Goal: Task Accomplishment & Management: Manage account settings

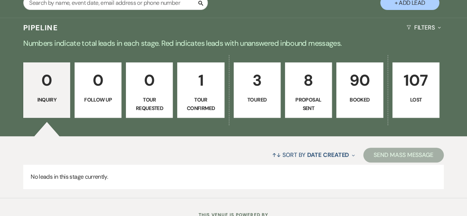
click at [355, 89] on p "90" at bounding box center [359, 80] width 37 height 25
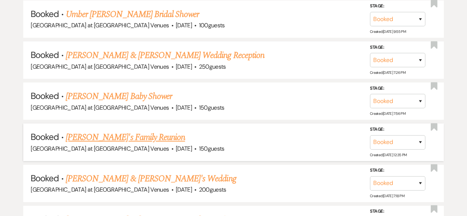
scroll to position [332, 0]
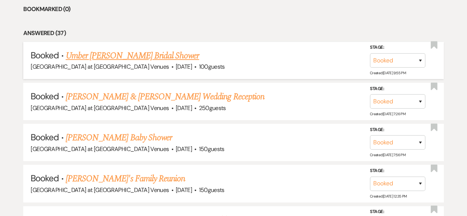
click at [116, 68] on span "[GEOGRAPHIC_DATA] at [GEOGRAPHIC_DATA] Venues" at bounding box center [100, 67] width 138 height 8
click at [120, 53] on link "Umber [PERSON_NAME] Bridal Shower" at bounding box center [132, 55] width 133 height 13
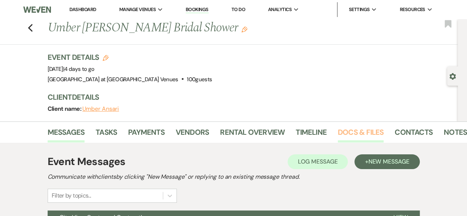
click at [360, 130] on link "Docs & Files" at bounding box center [361, 134] width 46 height 16
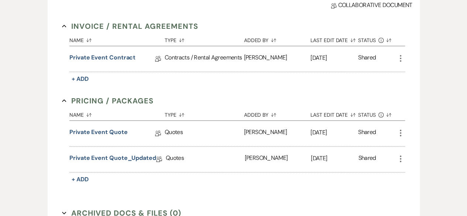
scroll to position [222, 0]
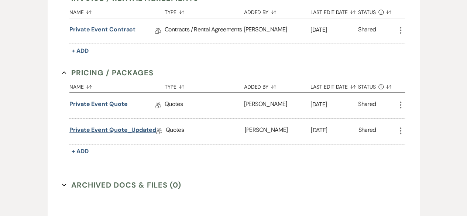
click at [92, 126] on link "Private Event Quote_Updated" at bounding box center [112, 131] width 87 height 11
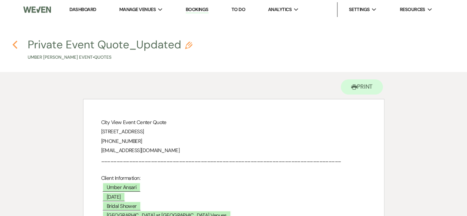
click at [13, 44] on icon "Previous" at bounding box center [15, 44] width 6 height 9
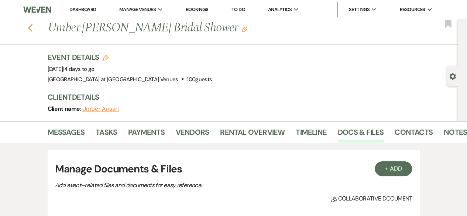
click at [31, 28] on use "button" at bounding box center [30, 28] width 5 height 8
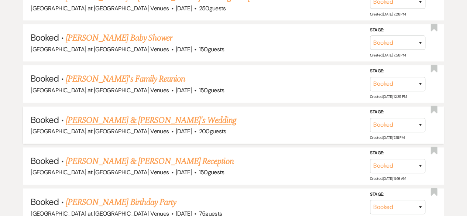
scroll to position [480, 0]
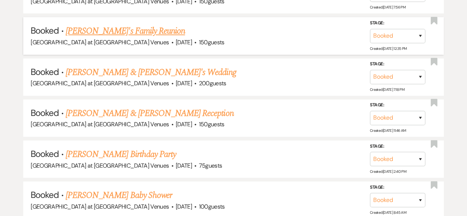
click at [135, 28] on link "[PERSON_NAME]'s Family Reunion" at bounding box center [125, 30] width 119 height 13
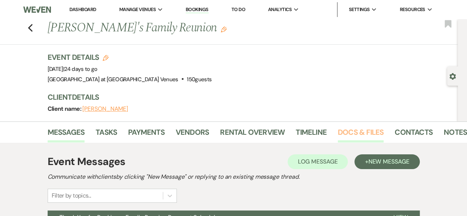
click at [343, 127] on link "Docs & Files" at bounding box center [361, 134] width 46 height 16
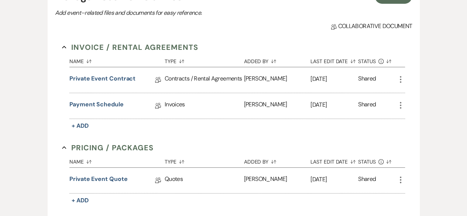
scroll to position [222, 0]
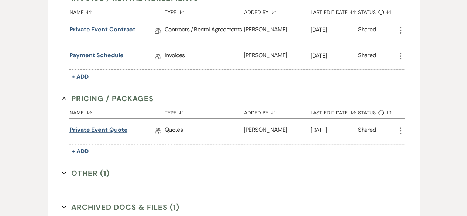
click at [103, 134] on link "Private Event Quote" at bounding box center [98, 131] width 58 height 11
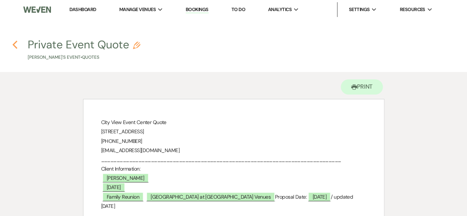
click at [15, 47] on use "button" at bounding box center [15, 45] width 5 height 8
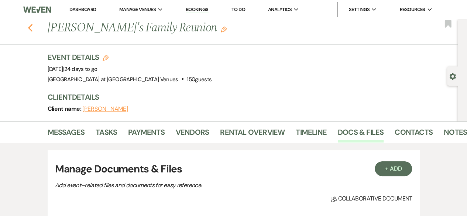
click at [33, 31] on icon "Previous" at bounding box center [31, 28] width 6 height 9
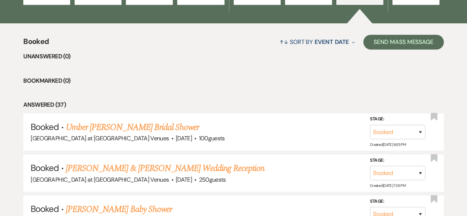
scroll to position [185, 0]
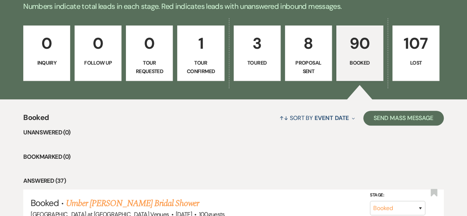
click at [304, 44] on p "8" at bounding box center [308, 43] width 37 height 25
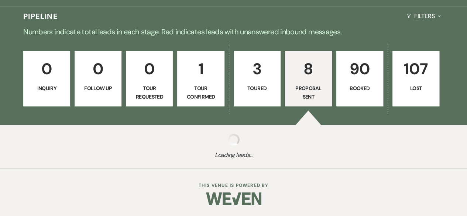
scroll to position [185, 0]
select select "6"
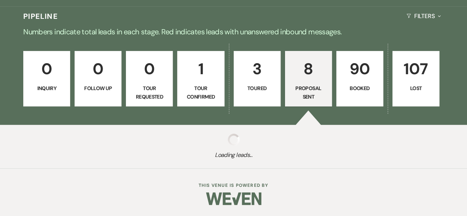
select select "6"
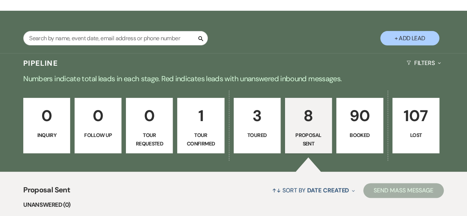
scroll to position [111, 0]
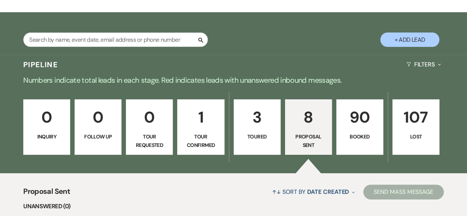
click at [357, 132] on link "90 Booked" at bounding box center [360, 126] width 47 height 55
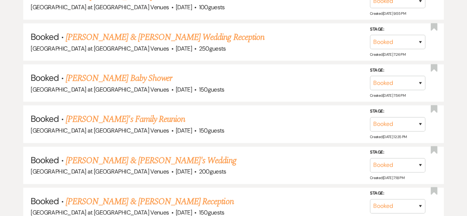
scroll to position [406, 0]
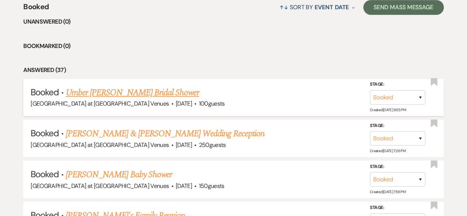
click at [127, 93] on link "Umber [PERSON_NAME] Bridal Shower" at bounding box center [132, 92] width 133 height 13
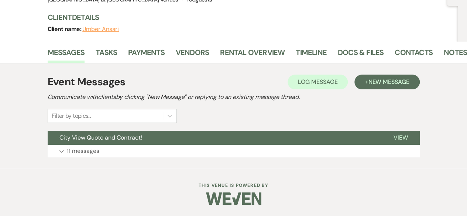
scroll to position [79, 0]
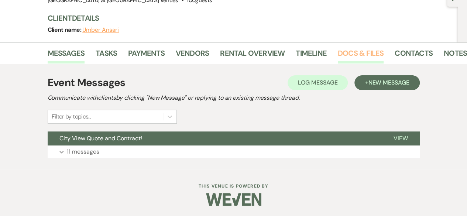
click at [351, 50] on link "Docs & Files" at bounding box center [361, 55] width 46 height 16
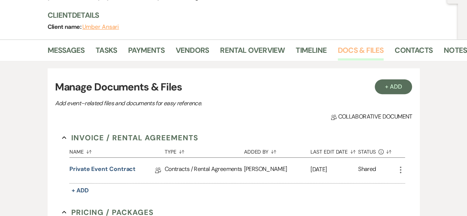
scroll to position [153, 0]
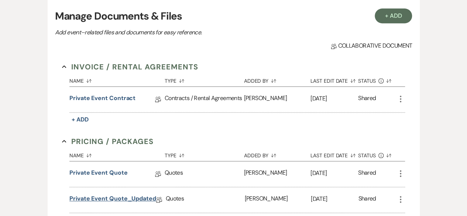
click at [136, 197] on link "Private Event Quote_Updated" at bounding box center [112, 199] width 87 height 11
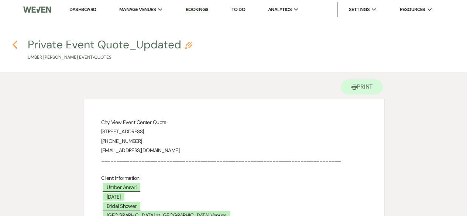
click at [16, 46] on icon "Previous" at bounding box center [15, 44] width 6 height 9
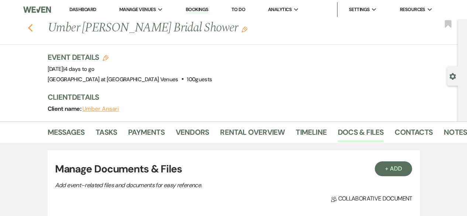
click at [33, 29] on use "button" at bounding box center [30, 28] width 5 height 8
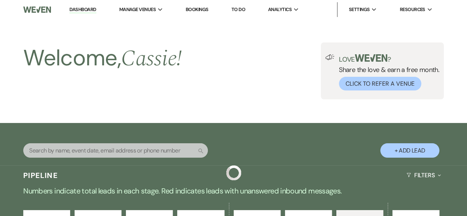
scroll to position [296, 0]
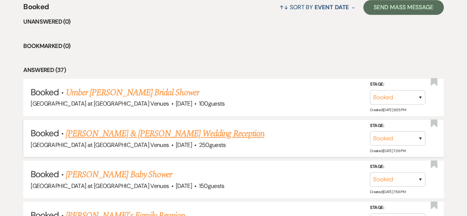
click at [152, 137] on link "[PERSON_NAME] & [PERSON_NAME] Wedding Reception" at bounding box center [165, 133] width 199 height 13
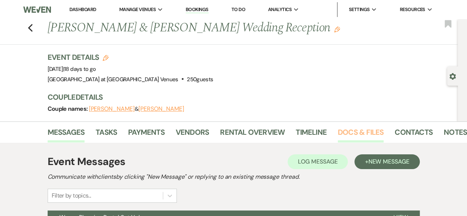
click at [366, 131] on link "Docs & Files" at bounding box center [361, 134] width 46 height 16
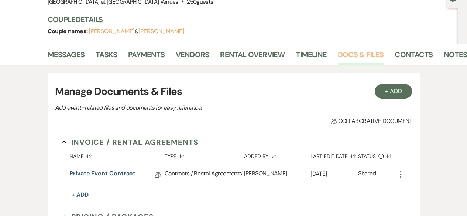
scroll to position [148, 0]
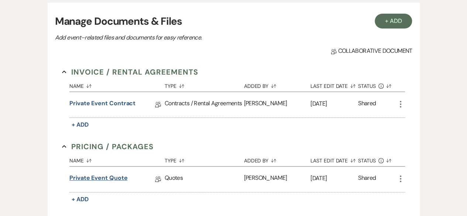
click at [112, 180] on link "Private Event Quote" at bounding box center [98, 179] width 58 height 11
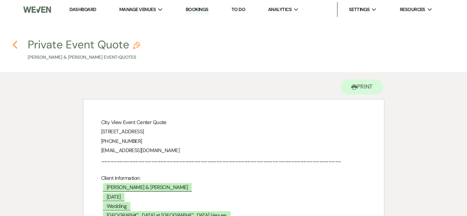
click at [14, 44] on use "button" at bounding box center [15, 45] width 5 height 8
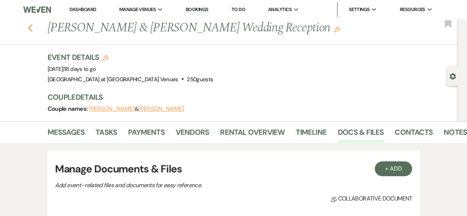
click at [32, 30] on use "button" at bounding box center [30, 28] width 5 height 8
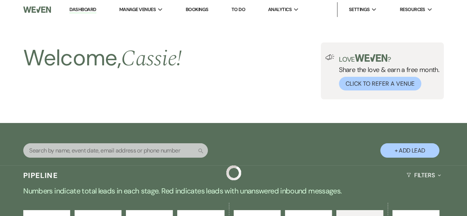
scroll to position [296, 0]
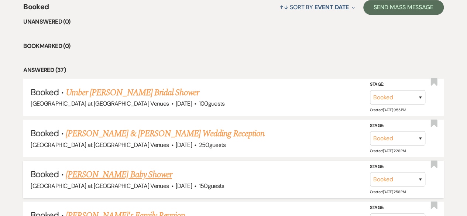
click at [140, 171] on link "[PERSON_NAME] Baby Shower" at bounding box center [119, 174] width 106 height 13
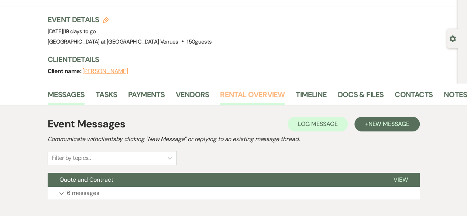
scroll to position [79, 0]
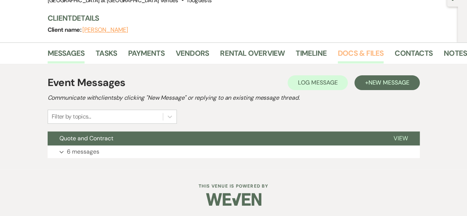
click at [363, 52] on link "Docs & Files" at bounding box center [361, 55] width 46 height 16
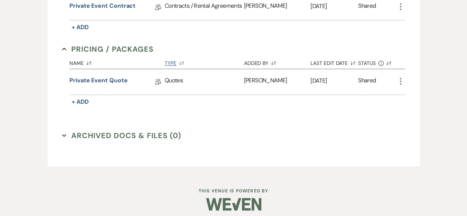
scroll to position [249, 0]
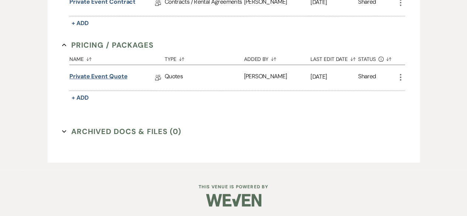
click at [111, 77] on link "Private Event Quote" at bounding box center [98, 77] width 58 height 11
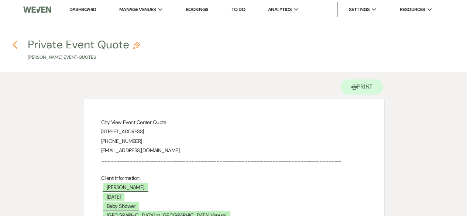
click at [13, 45] on icon "Previous" at bounding box center [15, 44] width 6 height 9
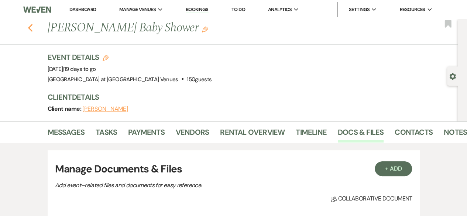
click at [33, 30] on use "button" at bounding box center [30, 28] width 5 height 8
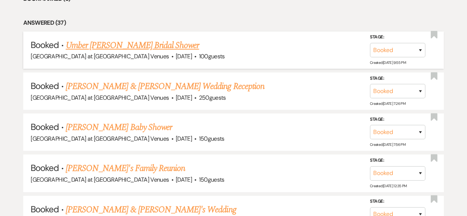
scroll to position [369, 0]
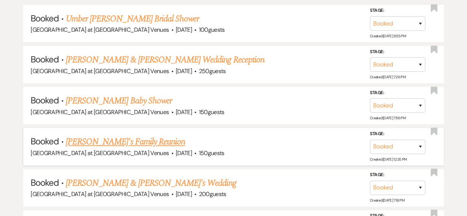
click at [116, 140] on link "[PERSON_NAME]'s Family Reunion" at bounding box center [125, 141] width 119 height 13
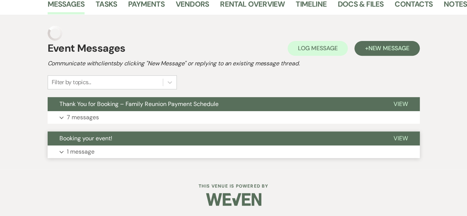
scroll to position [113, 0]
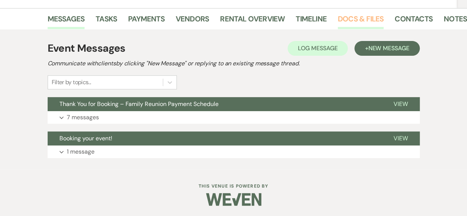
click at [365, 20] on link "Docs & Files" at bounding box center [361, 21] width 46 height 16
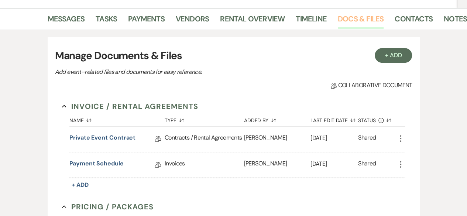
scroll to position [261, 0]
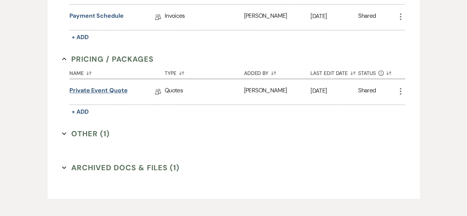
click at [101, 89] on link "Private Event Quote" at bounding box center [98, 91] width 58 height 11
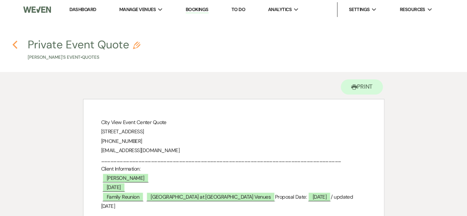
click at [15, 46] on use "button" at bounding box center [15, 45] width 5 height 8
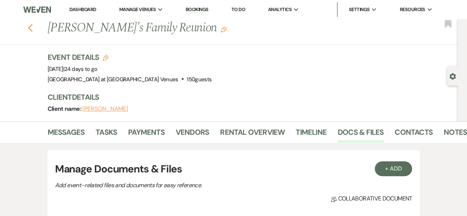
click at [33, 31] on use "button" at bounding box center [30, 28] width 5 height 8
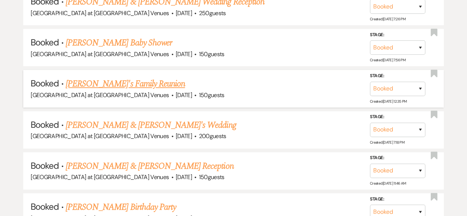
scroll to position [443, 0]
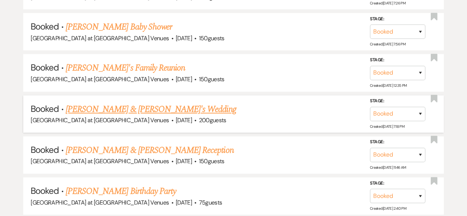
click at [95, 110] on link "[PERSON_NAME] & [PERSON_NAME]'s Wedding" at bounding box center [151, 109] width 171 height 13
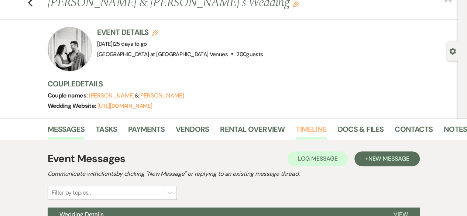
scroll to position [74, 0]
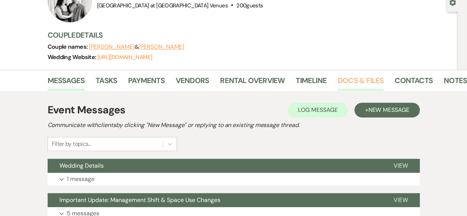
click at [344, 79] on link "Docs & Files" at bounding box center [361, 83] width 46 height 16
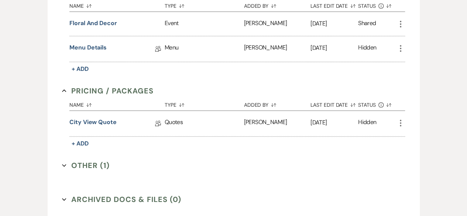
scroll to position [332, 0]
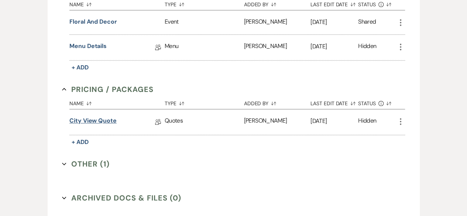
click at [88, 122] on link "City View Quote" at bounding box center [92, 121] width 47 height 11
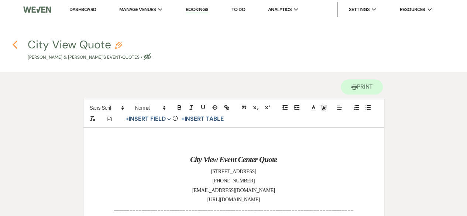
click at [14, 47] on icon "Previous" at bounding box center [15, 44] width 6 height 9
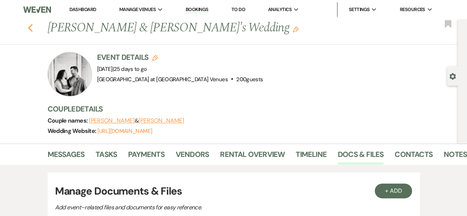
click at [33, 30] on use "button" at bounding box center [30, 28] width 5 height 8
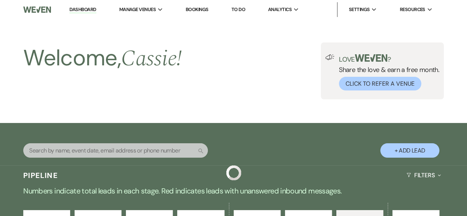
scroll to position [443, 0]
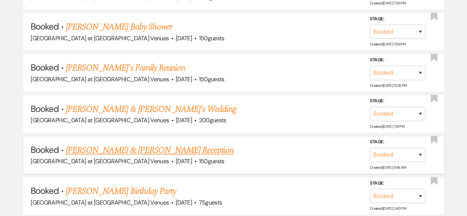
click at [131, 147] on link "[PERSON_NAME] & [PERSON_NAME] Reception" at bounding box center [150, 150] width 168 height 13
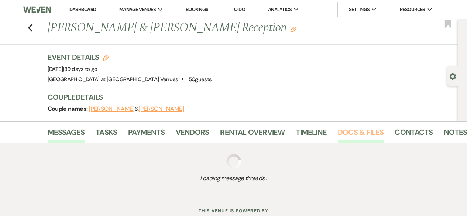
click at [362, 131] on link "Docs & Files" at bounding box center [361, 134] width 46 height 16
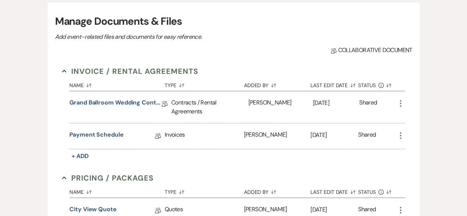
scroll to position [259, 0]
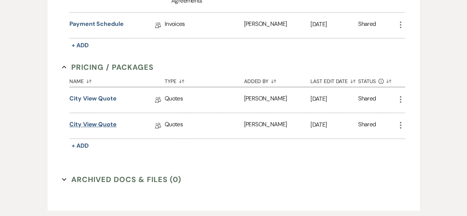
click at [86, 124] on link "City View Quote" at bounding box center [92, 125] width 47 height 11
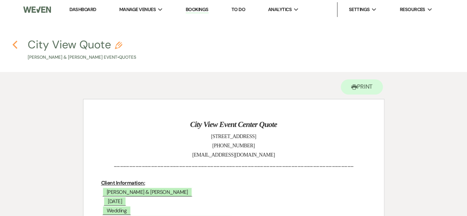
click at [13, 46] on icon "Previous" at bounding box center [15, 44] width 6 height 9
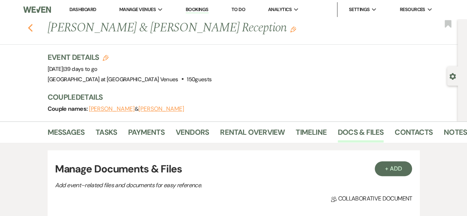
click at [33, 29] on icon "Previous" at bounding box center [31, 28] width 6 height 9
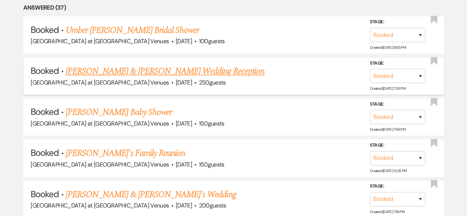
scroll to position [369, 0]
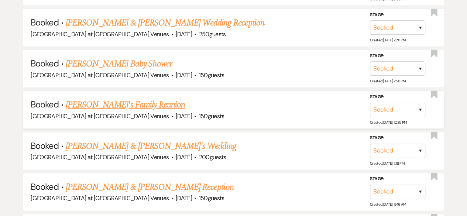
click at [120, 101] on link "[PERSON_NAME]'s Family Reunion" at bounding box center [125, 104] width 119 height 13
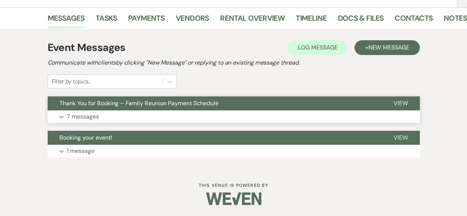
scroll to position [113, 0]
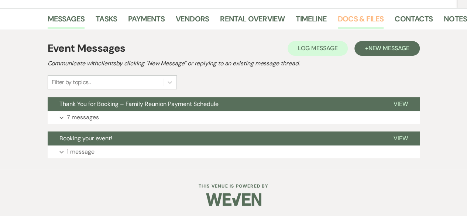
click at [353, 17] on link "Docs & Files" at bounding box center [361, 21] width 46 height 16
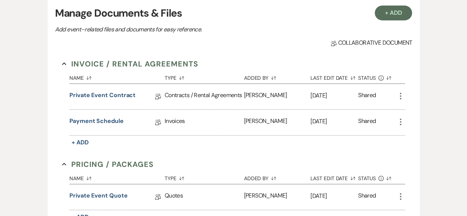
scroll to position [224, 0]
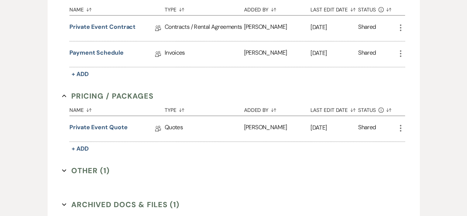
click at [93, 168] on button "Other (1) Expand" at bounding box center [86, 170] width 48 height 11
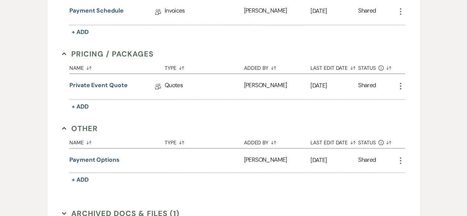
scroll to position [335, 0]
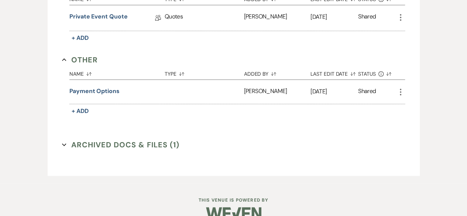
click at [113, 143] on button "Archived Docs & Files (1) Expand" at bounding box center [120, 144] width 117 height 11
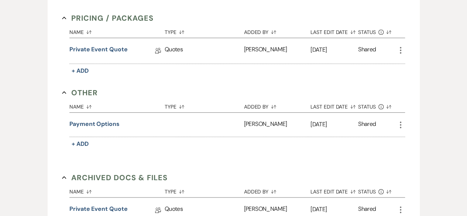
scroll to position [224, 0]
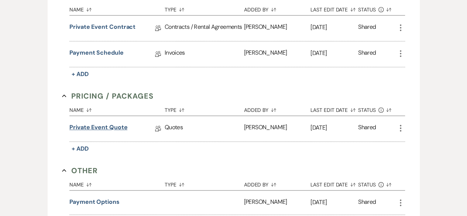
click at [112, 127] on link "Private Event Quote" at bounding box center [98, 128] width 58 height 11
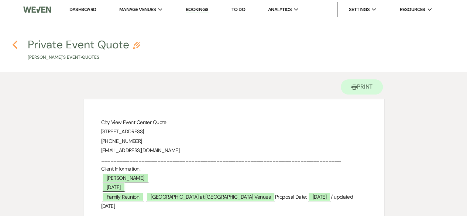
click at [15, 40] on icon "Previous" at bounding box center [15, 44] width 6 height 9
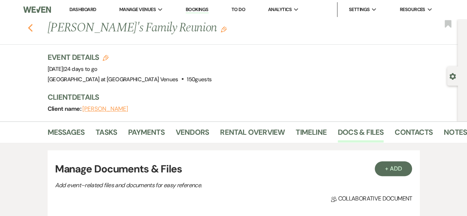
click at [31, 30] on icon "Previous" at bounding box center [31, 28] width 6 height 9
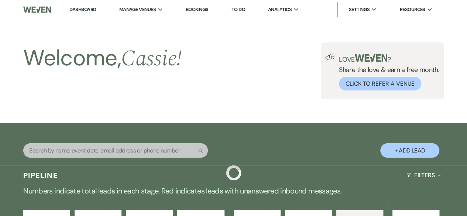
scroll to position [406, 0]
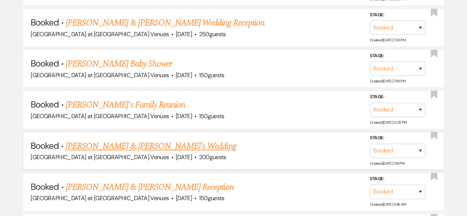
click at [118, 143] on link "[PERSON_NAME] & [PERSON_NAME]'s Wedding" at bounding box center [151, 146] width 171 height 13
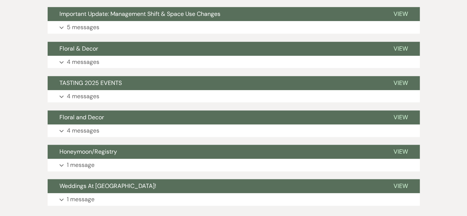
scroll to position [197, 0]
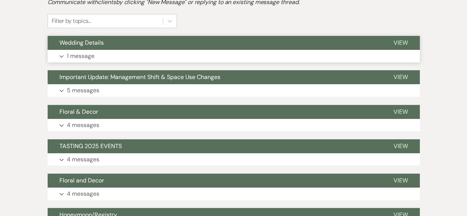
click at [78, 58] on p "1 message" at bounding box center [81, 56] width 28 height 10
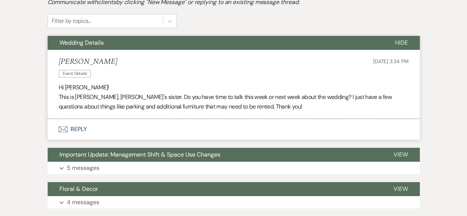
click at [79, 42] on span "Wedding Details" at bounding box center [81, 43] width 44 height 8
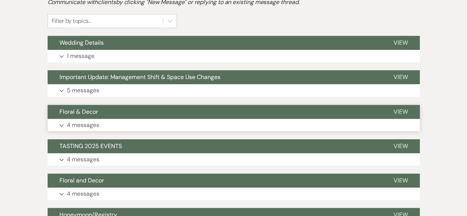
click at [95, 127] on p "4 messages" at bounding box center [83, 125] width 33 height 10
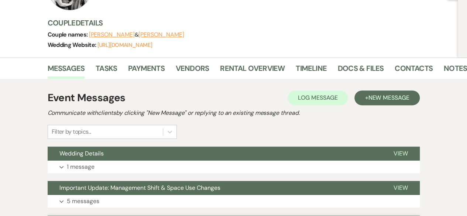
scroll to position [0, 0]
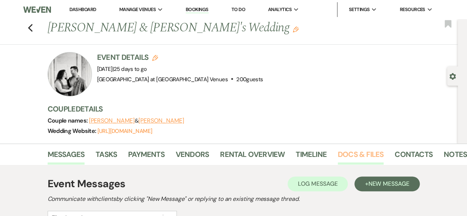
click at [355, 153] on link "Docs & Files" at bounding box center [361, 157] width 46 height 16
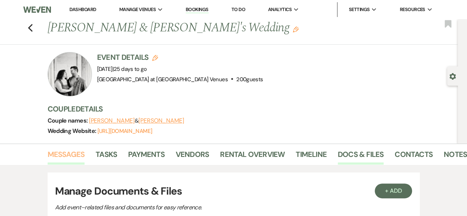
click at [57, 149] on link "Messages" at bounding box center [66, 157] width 37 height 16
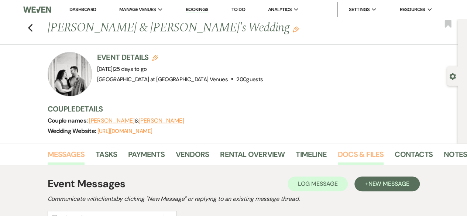
scroll to position [111, 0]
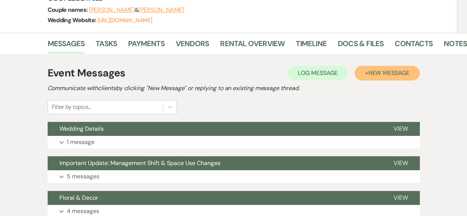
click at [382, 68] on button "+ New Message" at bounding box center [387, 73] width 65 height 15
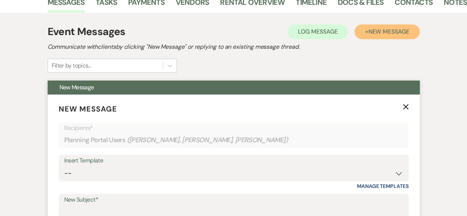
scroll to position [222, 0]
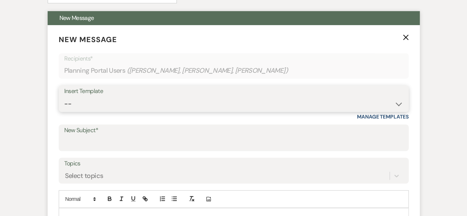
click at [394, 104] on select "-- Weven Planning Portal Introduction (Booked Events) Tour Request Response Fol…" at bounding box center [233, 104] width 339 height 14
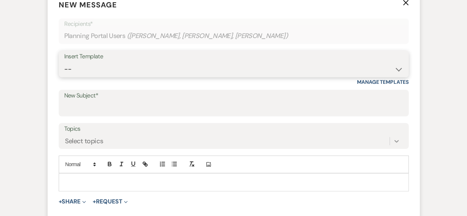
scroll to position [296, 0]
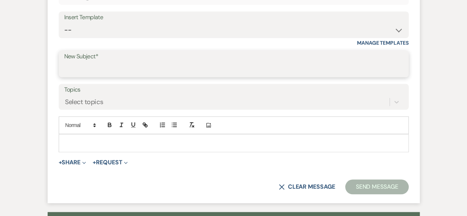
click at [83, 62] on input "New Subject*" at bounding box center [233, 69] width 339 height 14
type input "Coordinator meeting"
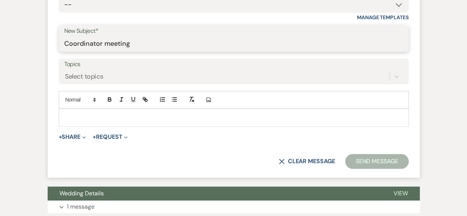
scroll to position [332, 0]
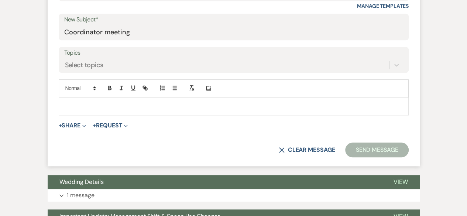
click at [89, 102] on p at bounding box center [234, 106] width 338 height 8
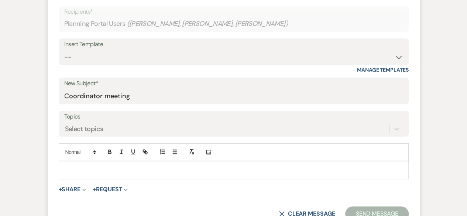
scroll to position [296, 0]
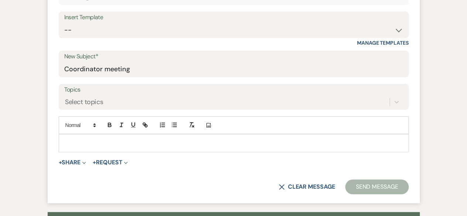
click at [61, 143] on div at bounding box center [233, 142] width 349 height 17
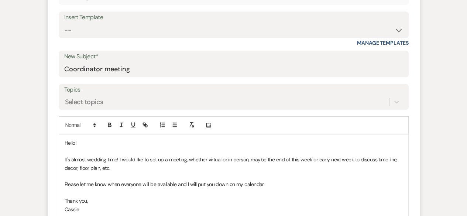
click at [99, 169] on p "It's almost wedding time! I would like to set up a meeting, whether virtual or …" at bounding box center [234, 164] width 338 height 17
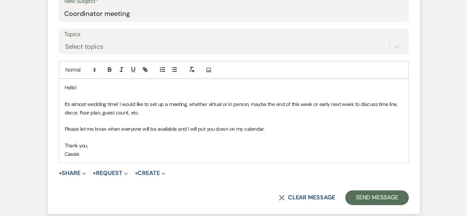
scroll to position [406, 0]
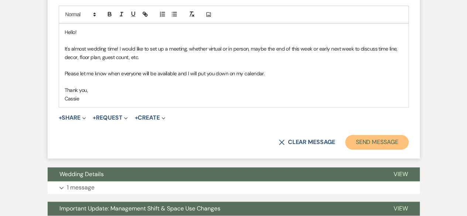
click at [383, 144] on button "Send Message" at bounding box center [376, 142] width 63 height 15
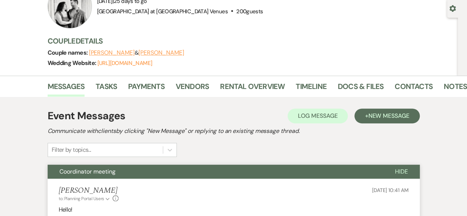
scroll to position [0, 0]
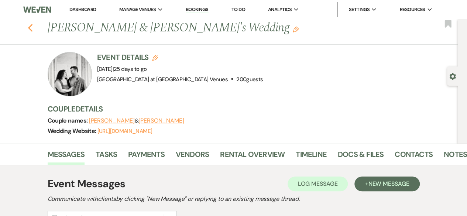
click at [36, 27] on div "Previous [PERSON_NAME] & [PERSON_NAME]'s Wedding Edit Bookmark" at bounding box center [227, 31] width 462 height 25
click at [32, 28] on use "button" at bounding box center [30, 28] width 5 height 8
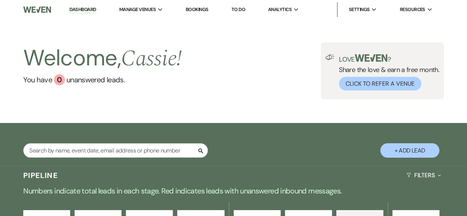
click at [204, 9] on link "Bookings" at bounding box center [197, 9] width 23 height 6
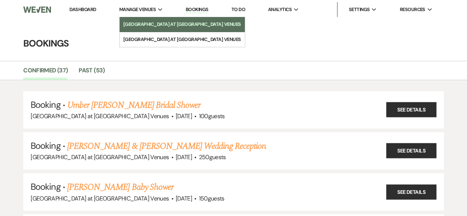
click at [160, 24] on li "[GEOGRAPHIC_DATA] at [GEOGRAPHIC_DATA] Venues" at bounding box center [182, 24] width 118 height 7
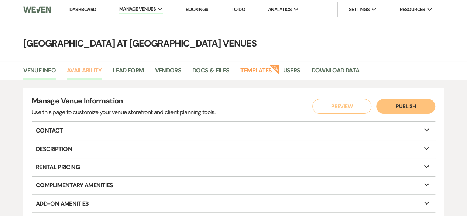
click at [83, 72] on link "Availability" at bounding box center [84, 73] width 35 height 14
select select "2"
select select "2026"
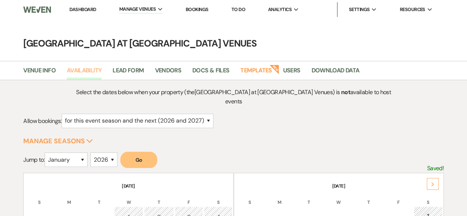
scroll to position [148, 0]
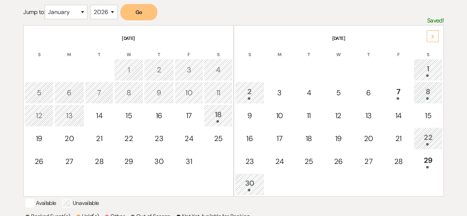
click at [429, 30] on div "Next" at bounding box center [433, 36] width 12 height 12
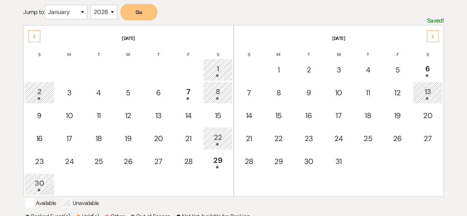
click at [429, 30] on div "Next" at bounding box center [433, 36] width 12 height 12
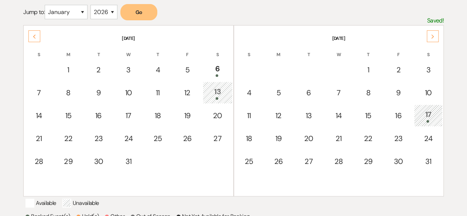
click at [431, 34] on icon "Next" at bounding box center [433, 36] width 4 height 4
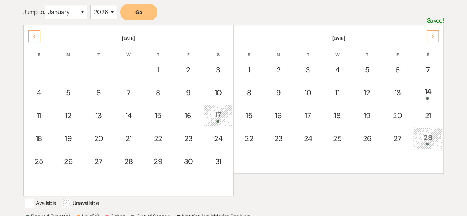
click at [431, 34] on icon "Next" at bounding box center [433, 36] width 4 height 4
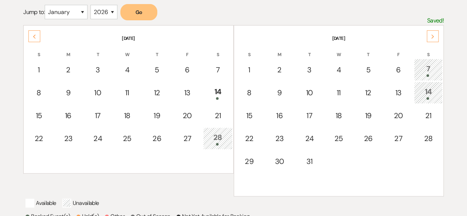
click at [431, 34] on icon "Next" at bounding box center [433, 36] width 4 height 4
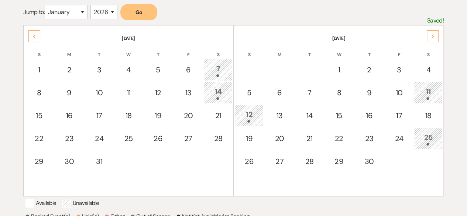
click at [431, 34] on icon "Next" at bounding box center [433, 36] width 4 height 4
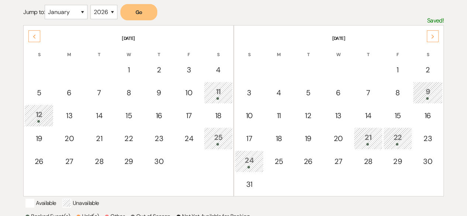
click at [431, 34] on icon "Next" at bounding box center [433, 36] width 4 height 4
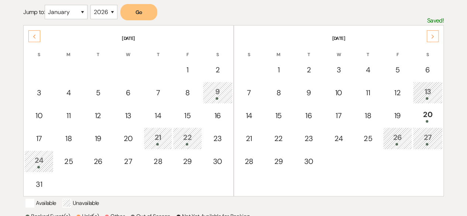
click at [431, 34] on icon "Next" at bounding box center [433, 36] width 4 height 4
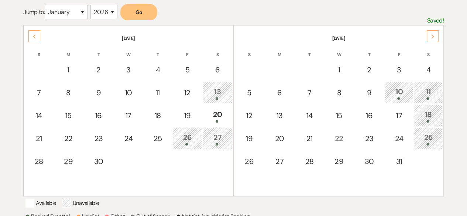
click at [432, 34] on icon "Next" at bounding box center [433, 36] width 4 height 4
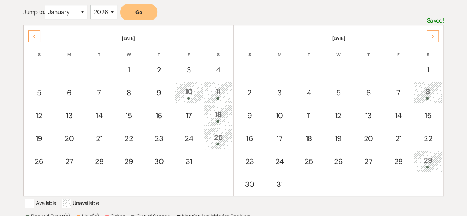
click at [432, 34] on icon "Next" at bounding box center [433, 36] width 4 height 4
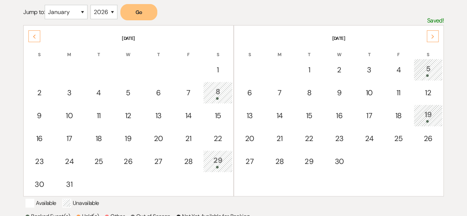
click at [433, 35] on use at bounding box center [432, 37] width 3 height 4
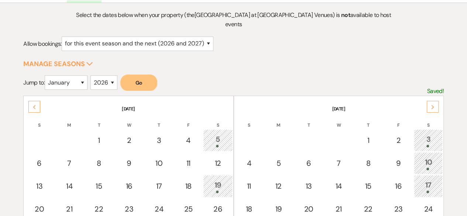
scroll to position [0, 0]
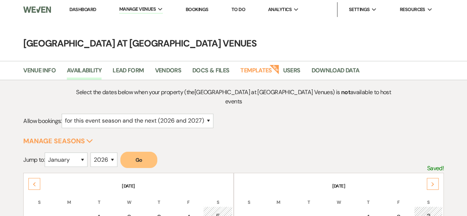
click at [92, 9] on link "Dashboard" at bounding box center [82, 9] width 27 height 6
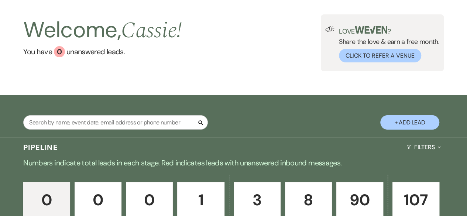
scroll to position [148, 0]
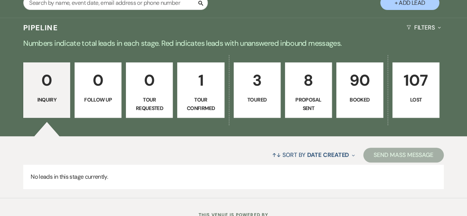
click at [359, 93] on link "90 Booked" at bounding box center [360, 89] width 47 height 55
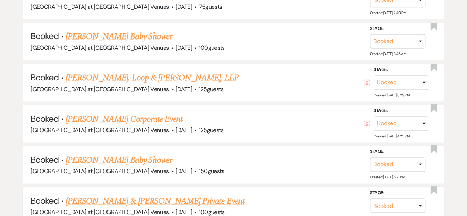
scroll to position [628, 0]
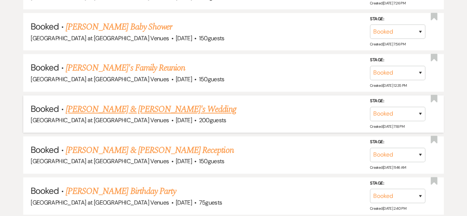
click at [94, 105] on link "[PERSON_NAME] & [PERSON_NAME]'s Wedding" at bounding box center [151, 109] width 171 height 13
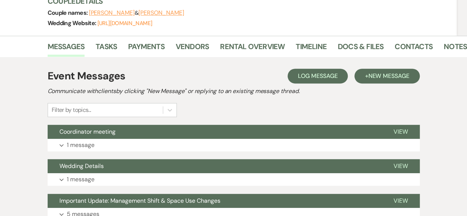
scroll to position [83, 0]
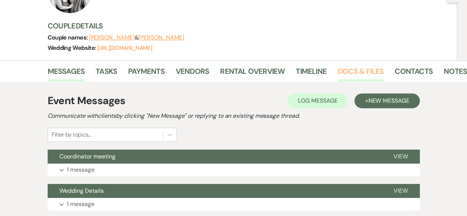
click at [355, 71] on link "Docs & Files" at bounding box center [361, 73] width 46 height 16
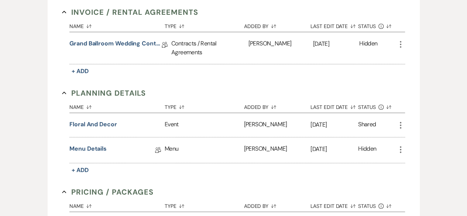
scroll to position [268, 0]
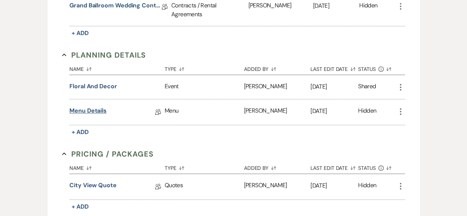
click at [86, 108] on link "Menu Details" at bounding box center [87, 111] width 37 height 11
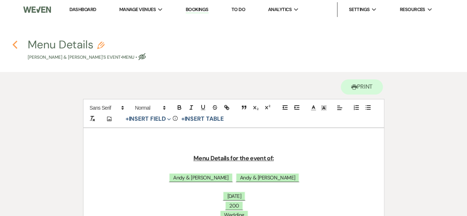
click at [15, 44] on icon "Previous" at bounding box center [15, 44] width 6 height 9
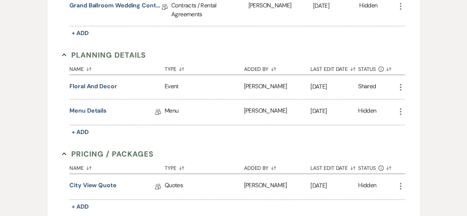
scroll to position [379, 0]
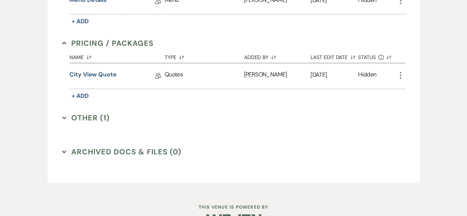
click at [83, 116] on button "Other (1) Expand" at bounding box center [86, 117] width 48 height 11
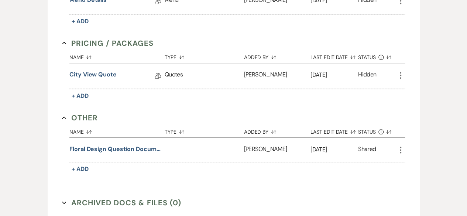
click at [83, 116] on button "Other Collapse" at bounding box center [80, 117] width 36 height 11
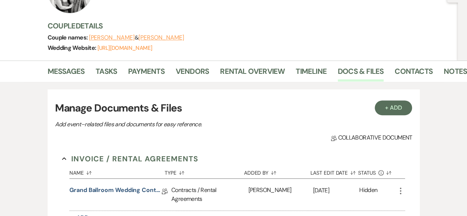
scroll to position [0, 0]
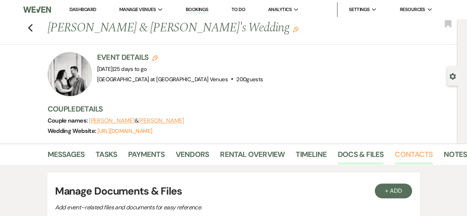
click at [419, 150] on link "Contacts" at bounding box center [414, 157] width 38 height 16
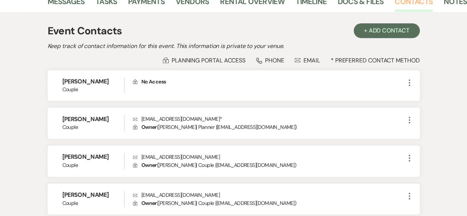
scroll to position [216, 0]
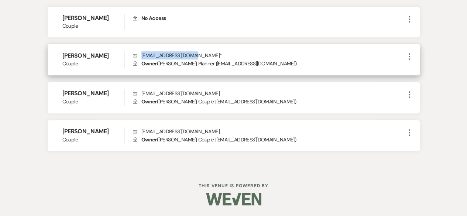
drag, startPoint x: 142, startPoint y: 52, endPoint x: 201, endPoint y: 53, distance: 59.1
click at [201, 53] on p "Envelope [EMAIL_ADDRESS][DOMAIN_NAME] *" at bounding box center [269, 55] width 272 height 8
copy p "[EMAIL_ADDRESS][DOMAIN_NAME]"
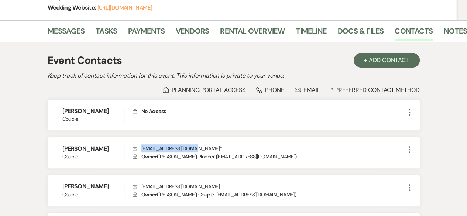
scroll to position [0, 0]
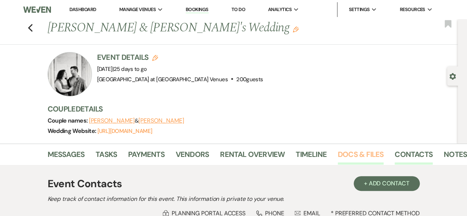
click at [355, 154] on link "Docs & Files" at bounding box center [361, 157] width 46 height 16
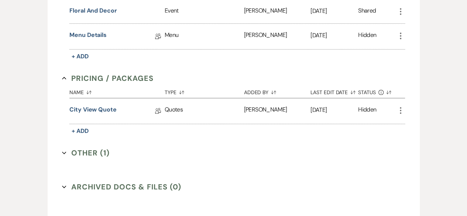
scroll to position [332, 0]
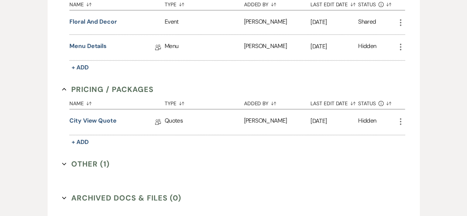
click at [91, 161] on button "Other (1) Expand" at bounding box center [86, 163] width 48 height 11
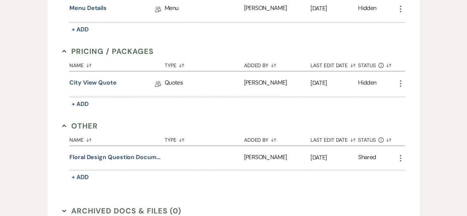
scroll to position [301, 0]
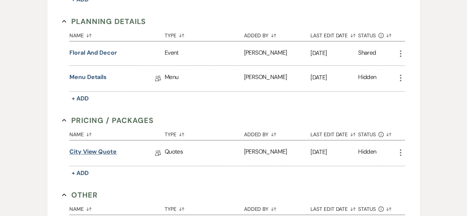
click at [105, 150] on link "City View Quote" at bounding box center [92, 152] width 47 height 11
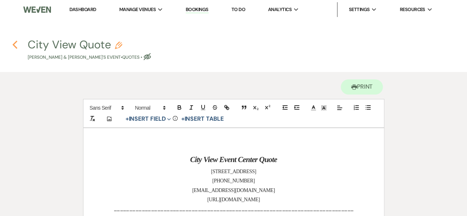
click at [14, 40] on icon "Previous" at bounding box center [15, 44] width 6 height 9
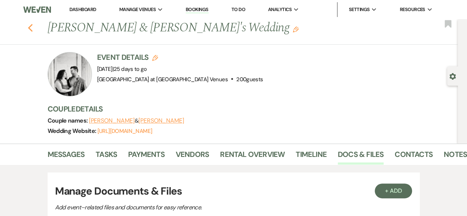
click at [33, 29] on icon "Previous" at bounding box center [31, 28] width 6 height 9
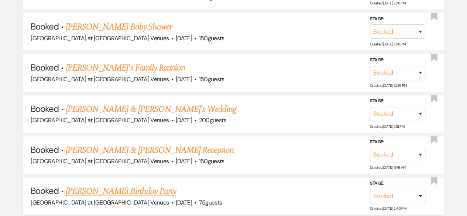
scroll to position [480, 0]
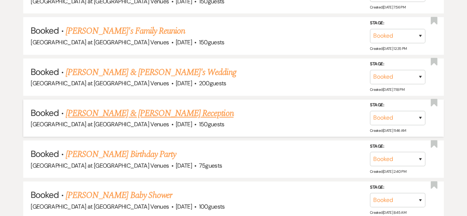
click at [123, 112] on link "[PERSON_NAME] & [PERSON_NAME] Reception" at bounding box center [150, 113] width 168 height 13
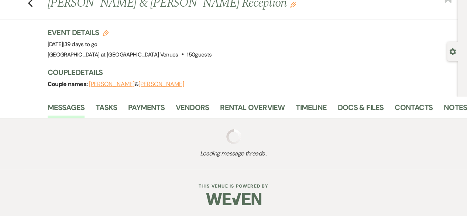
scroll to position [113, 0]
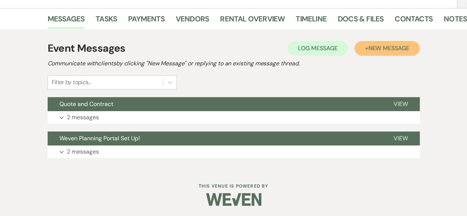
click at [394, 47] on span "New Message" at bounding box center [388, 48] width 41 height 8
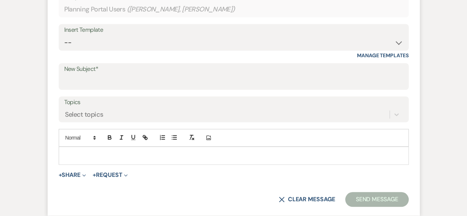
scroll to position [261, 0]
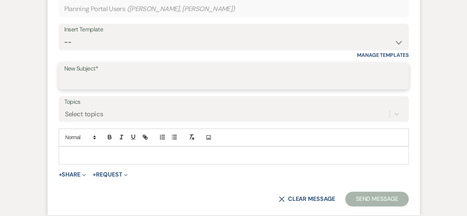
click at [91, 83] on input "New Subject*" at bounding box center [233, 81] width 339 height 14
type input "Coordinator meeting!"
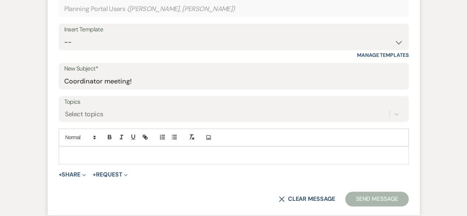
click at [77, 152] on p at bounding box center [234, 155] width 338 height 8
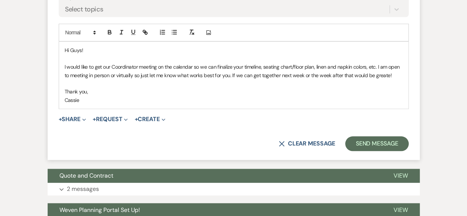
scroll to position [372, 0]
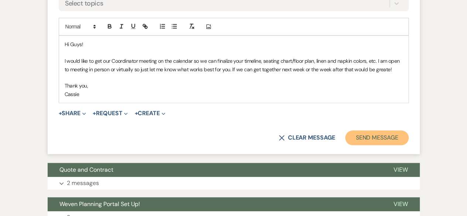
click at [383, 140] on button "Send Message" at bounding box center [376, 137] width 63 height 15
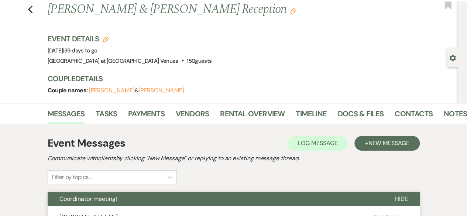
scroll to position [0, 0]
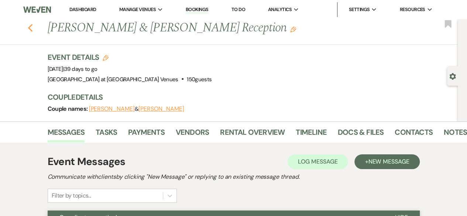
click at [32, 28] on use "button" at bounding box center [30, 28] width 5 height 8
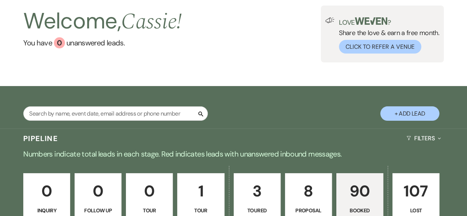
scroll to position [148, 0]
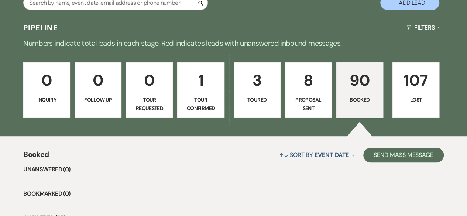
click at [203, 88] on p "1" at bounding box center [200, 80] width 37 height 25
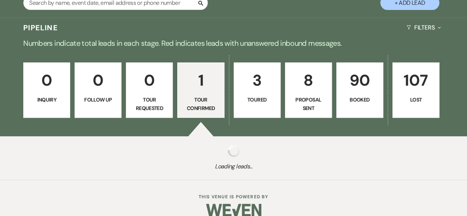
select select "4"
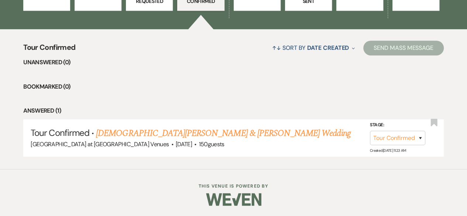
scroll to position [255, 0]
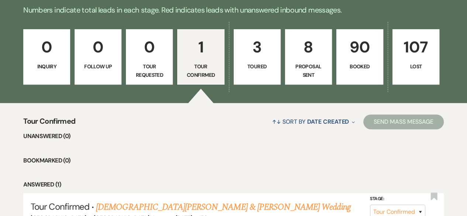
click at [260, 59] on link "3 Toured" at bounding box center [257, 56] width 47 height 55
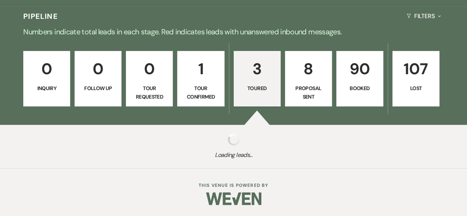
select select "5"
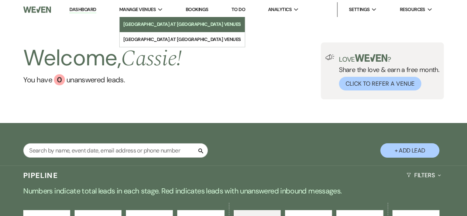
click at [143, 25] on li "[GEOGRAPHIC_DATA] at [GEOGRAPHIC_DATA] Venues" at bounding box center [182, 24] width 118 height 7
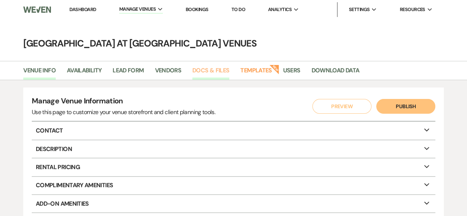
click at [204, 66] on link "Docs & Files" at bounding box center [210, 73] width 37 height 14
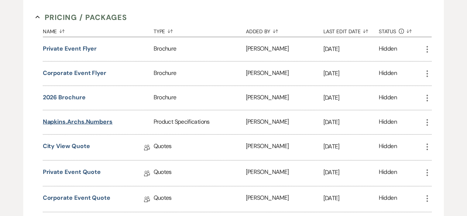
scroll to position [813, 0]
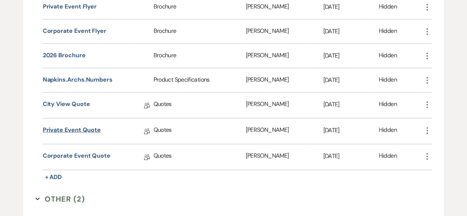
click at [78, 126] on link "Private Event Quote" at bounding box center [72, 131] width 58 height 11
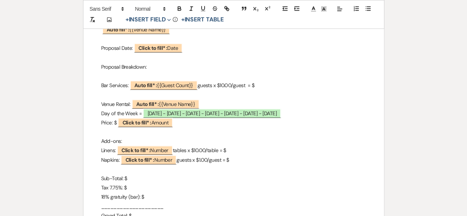
scroll to position [222, 0]
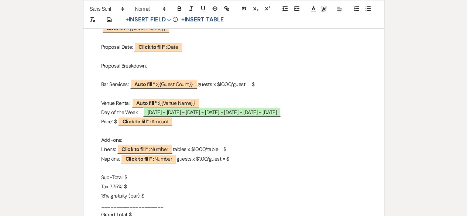
click at [201, 149] on p "Linens: ﻿ Click to fill* : Number ﻿ tables x $10.00/table = $" at bounding box center [233, 149] width 265 height 9
click at [105, 194] on p "18% gratuity (bar): $" at bounding box center [233, 195] width 265 height 9
click at [141, 195] on p "20% gratuity (bar): $" at bounding box center [233, 195] width 265 height 9
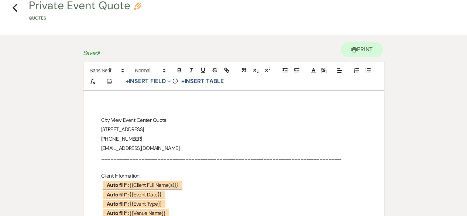
click at [11, 5] on h4 "Previous Private Event Quote Pencil Quotes" at bounding box center [233, 12] width 467 height 24
click at [12, 4] on icon "Previous" at bounding box center [15, 7] width 6 height 9
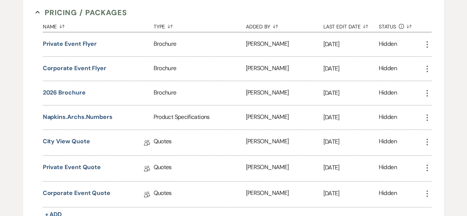
scroll to position [776, 0]
click at [64, 137] on link "City View Quote" at bounding box center [66, 142] width 47 height 11
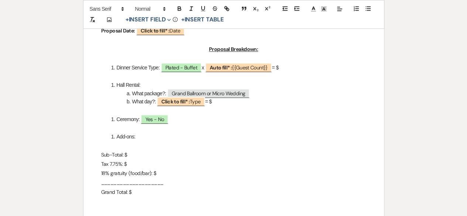
scroll to position [259, 0]
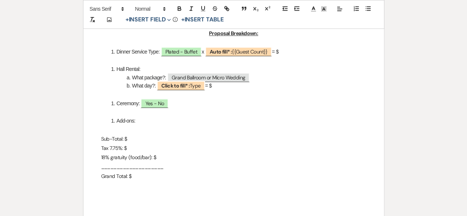
click at [105, 157] on p "18% gratuity (food/bar): $" at bounding box center [233, 157] width 265 height 9
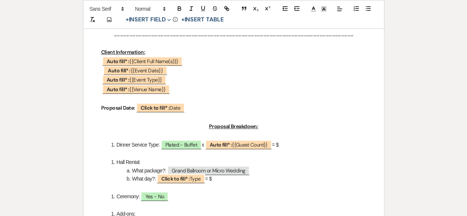
scroll to position [37, 0]
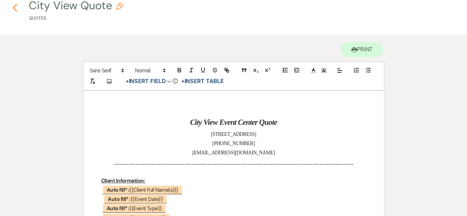
click at [13, 4] on icon "Previous" at bounding box center [15, 7] width 6 height 9
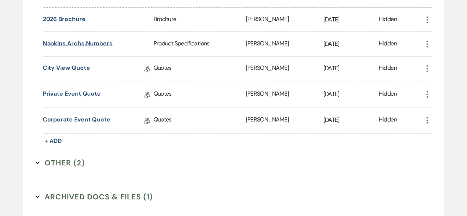
scroll to position [850, 0]
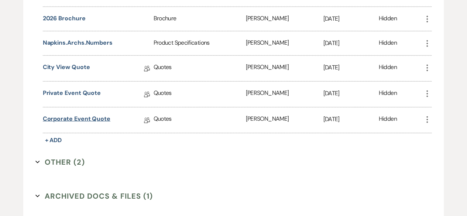
click at [78, 117] on link "Corporate Event Quote" at bounding box center [77, 120] width 68 height 11
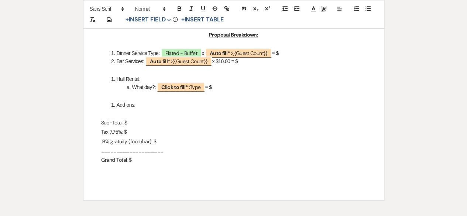
scroll to position [259, 0]
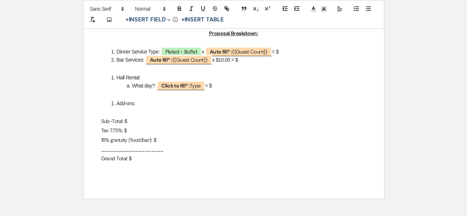
click at [106, 141] on p "18% gratuity (food/bar): $" at bounding box center [233, 140] width 265 height 9
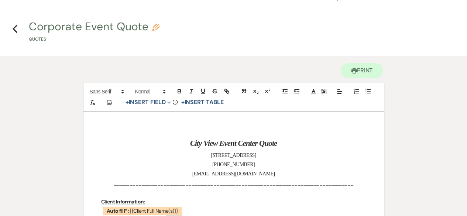
scroll to position [0, 0]
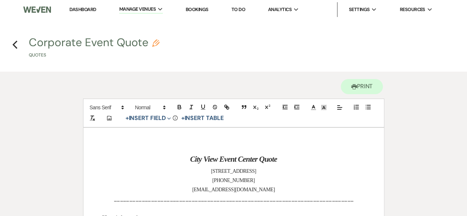
click at [16, 41] on use "button" at bounding box center [15, 45] width 5 height 8
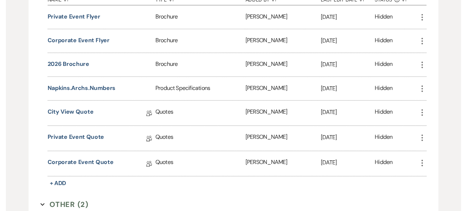
scroll to position [813, 0]
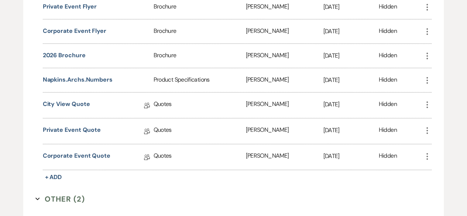
click at [427, 77] on use "button" at bounding box center [427, 80] width 1 height 7
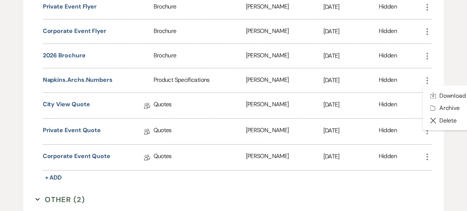
click at [427, 77] on use "button" at bounding box center [427, 80] width 1 height 7
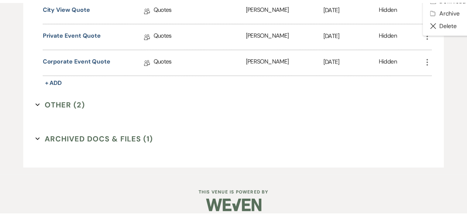
scroll to position [912, 0]
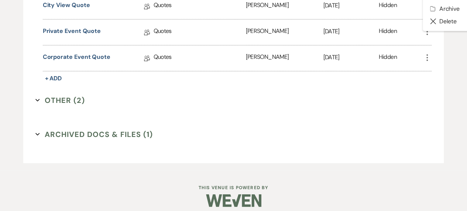
click at [57, 95] on button "Other (2) Expand" at bounding box center [60, 100] width 50 height 11
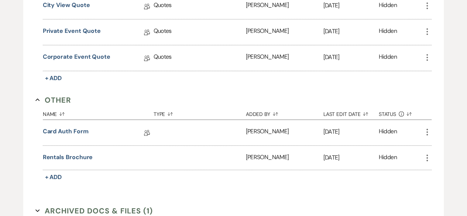
click at [59, 95] on button "Other Collapse" at bounding box center [53, 100] width 36 height 11
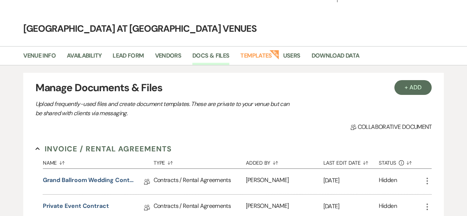
scroll to position [0, 0]
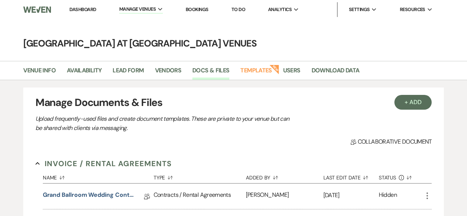
click at [76, 7] on link "Dashboard" at bounding box center [82, 9] width 27 height 6
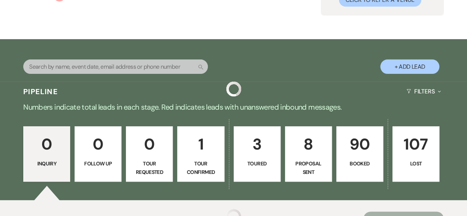
scroll to position [148, 0]
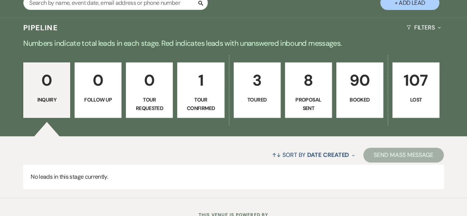
click at [366, 85] on p "90" at bounding box center [359, 80] width 37 height 25
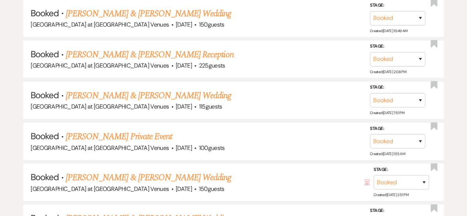
scroll to position [1404, 0]
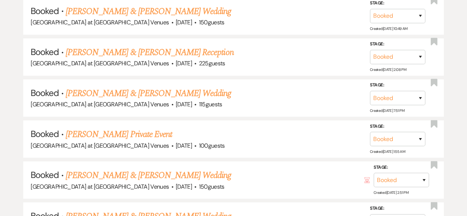
click at [126, 51] on link "[PERSON_NAME] & [PERSON_NAME] Reception" at bounding box center [150, 52] width 168 height 13
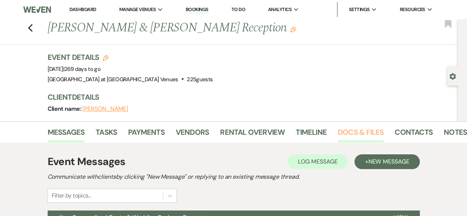
click at [379, 136] on link "Docs & Files" at bounding box center [361, 134] width 46 height 16
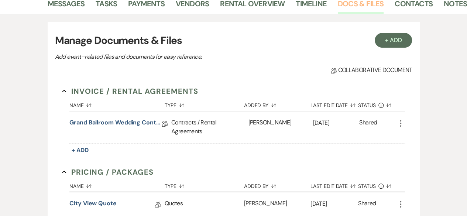
scroll to position [37, 0]
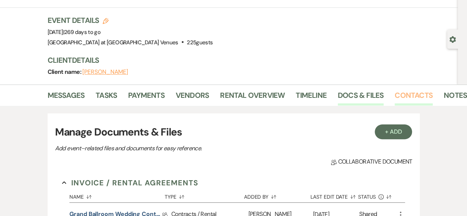
click at [413, 91] on link "Contacts" at bounding box center [414, 97] width 38 height 16
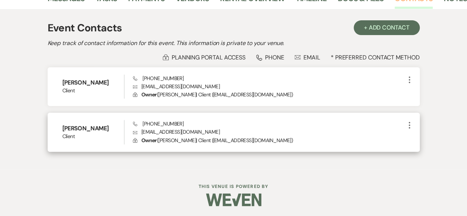
scroll to position [134, 0]
drag, startPoint x: 141, startPoint y: 129, endPoint x: 177, endPoint y: 133, distance: 36.1
click at [207, 130] on p "Envelope [EMAIL_ADDRESS][DOMAIN_NAME]" at bounding box center [269, 131] width 272 height 8
copy p "[EMAIL_ADDRESS][DOMAIN_NAME]"
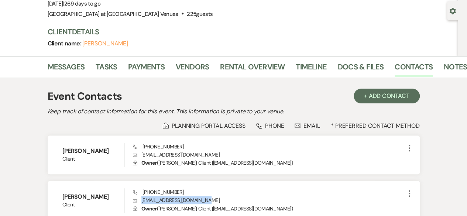
scroll to position [0, 0]
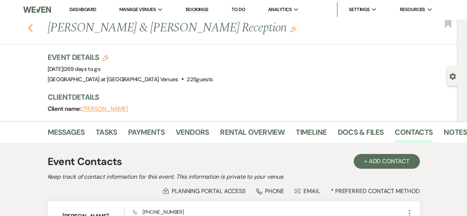
click at [33, 31] on icon "Previous" at bounding box center [31, 28] width 6 height 9
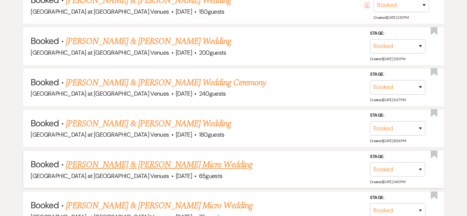
scroll to position [1625, 0]
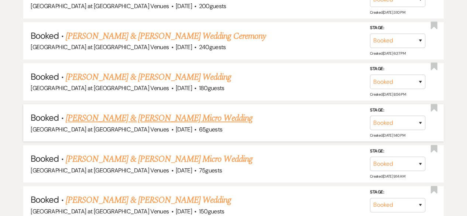
click at [131, 112] on link "[PERSON_NAME] & [PERSON_NAME] Micro Wedding" at bounding box center [159, 118] width 187 height 13
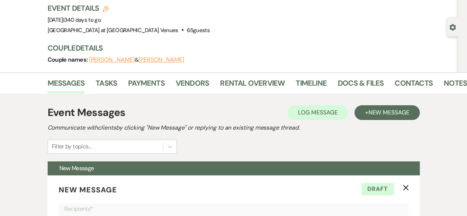
scroll to position [74, 0]
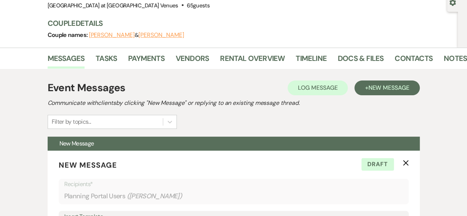
click at [413, 51] on li "Contacts" at bounding box center [419, 60] width 49 height 18
click at [407, 57] on link "Contacts" at bounding box center [414, 60] width 38 height 16
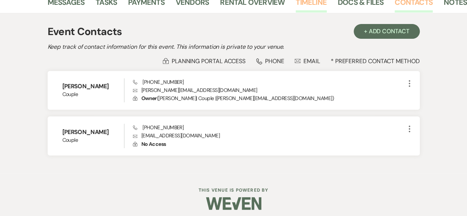
scroll to position [134, 0]
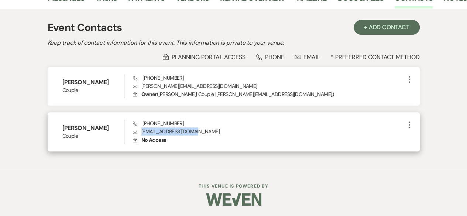
drag, startPoint x: 142, startPoint y: 133, endPoint x: 198, endPoint y: 131, distance: 56.2
click at [198, 131] on p "Envelope [EMAIL_ADDRESS][DOMAIN_NAME]" at bounding box center [269, 131] width 272 height 8
copy p "[EMAIL_ADDRESS][DOMAIN_NAME]"
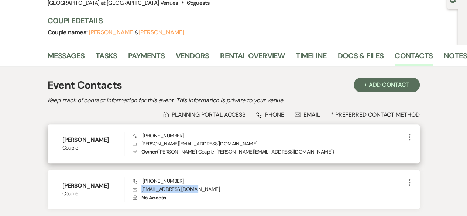
scroll to position [0, 0]
